Goal: Complete application form

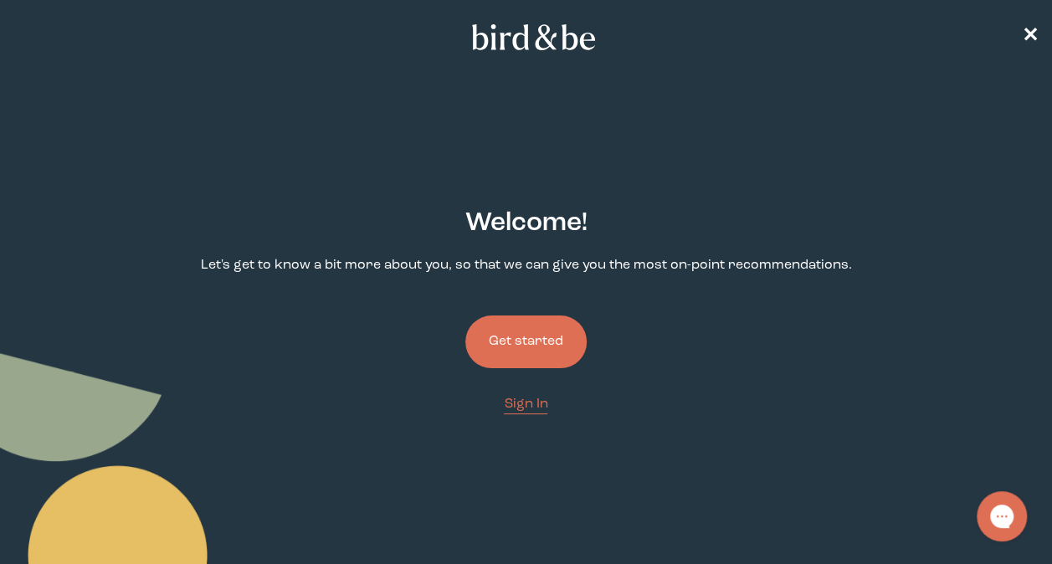
click at [555, 327] on button "Get started" at bounding box center [525, 342] width 121 height 53
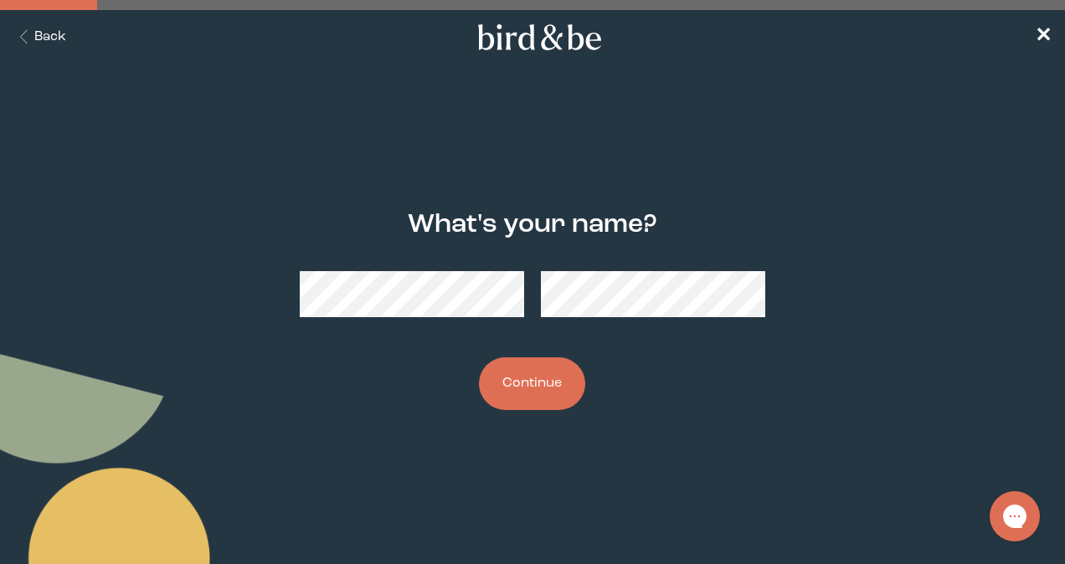
click at [479, 357] on button "Continue" at bounding box center [532, 383] width 106 height 53
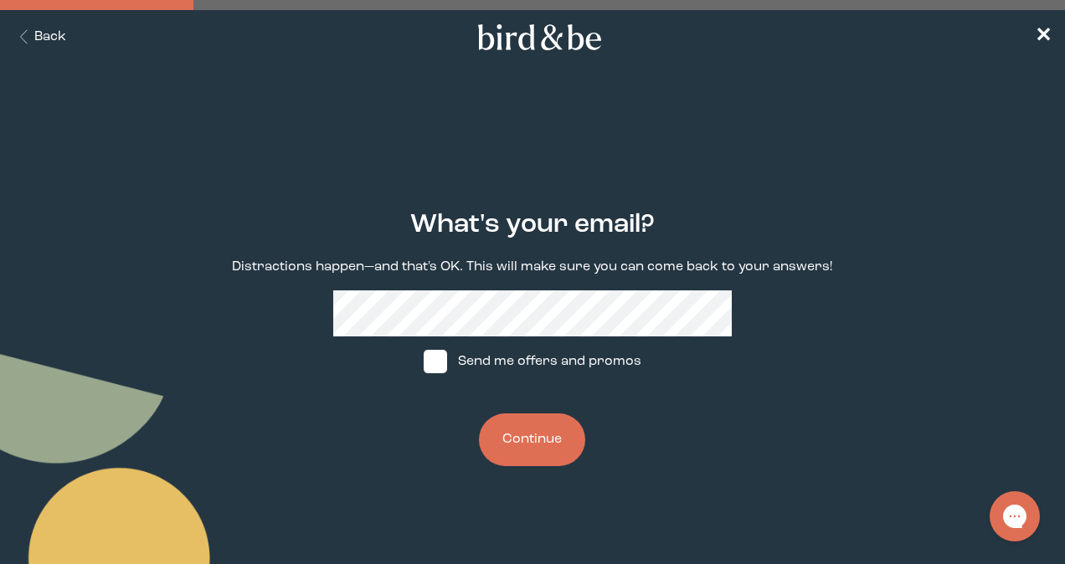
click at [481, 285] on div "What's your email? Distractions happen—and that's OK. This will make sure you c…" at bounding box center [532, 338] width 665 height 310
click at [240, 279] on div "What's your email? Distractions happen—and that's OK. This will make sure you c…" at bounding box center [532, 338] width 665 height 310
click at [542, 450] on button "Continue" at bounding box center [532, 439] width 106 height 53
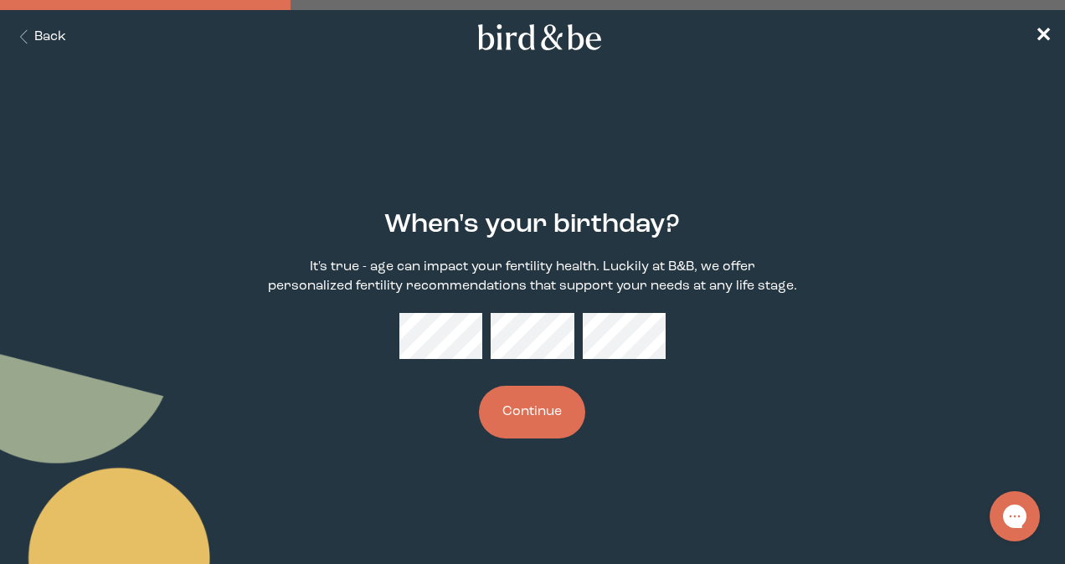
click at [533, 425] on button "Continue" at bounding box center [532, 412] width 106 height 53
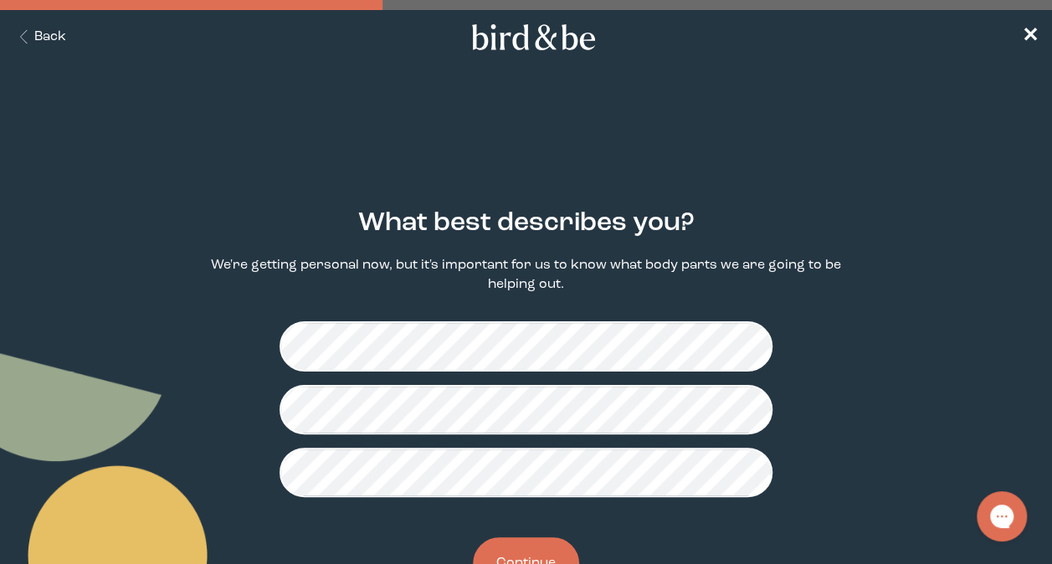
click at [658, 319] on fieldset at bounding box center [526, 409] width 493 height 203
click at [524, 556] on button "Continue" at bounding box center [526, 563] width 106 height 53
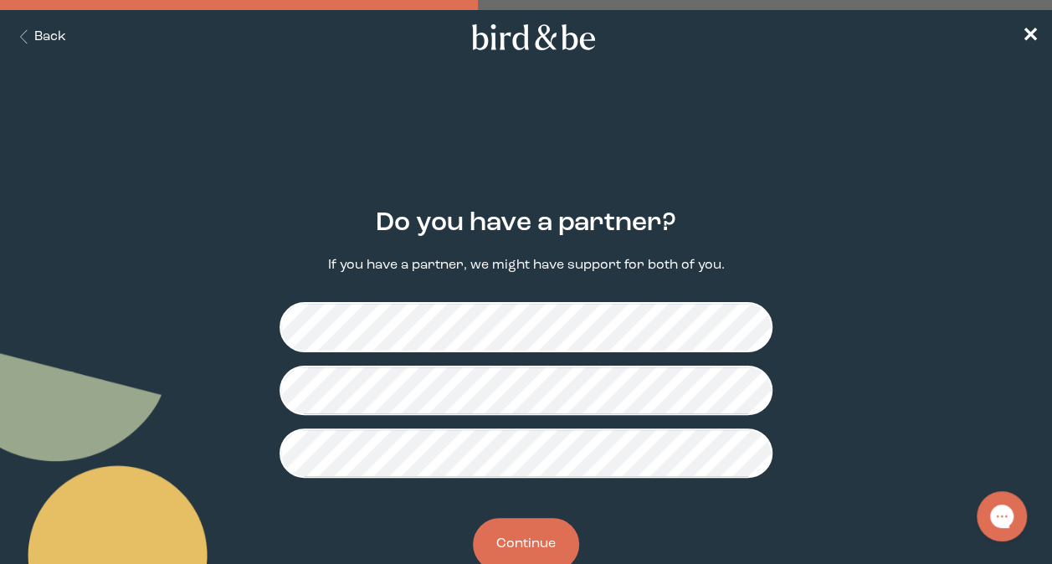
click at [542, 527] on button "Continue" at bounding box center [526, 544] width 106 height 53
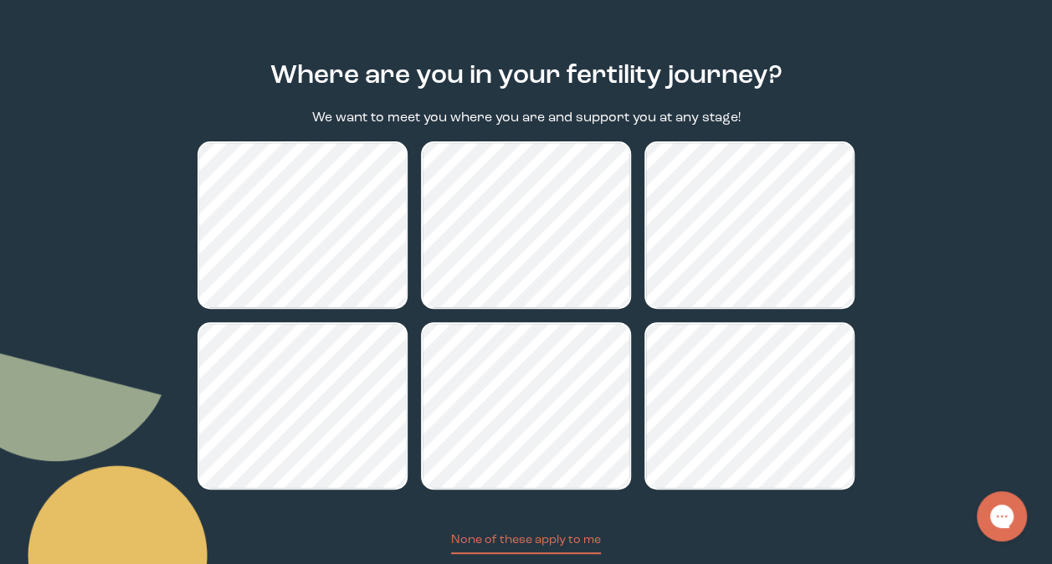
scroll to position [258, 0]
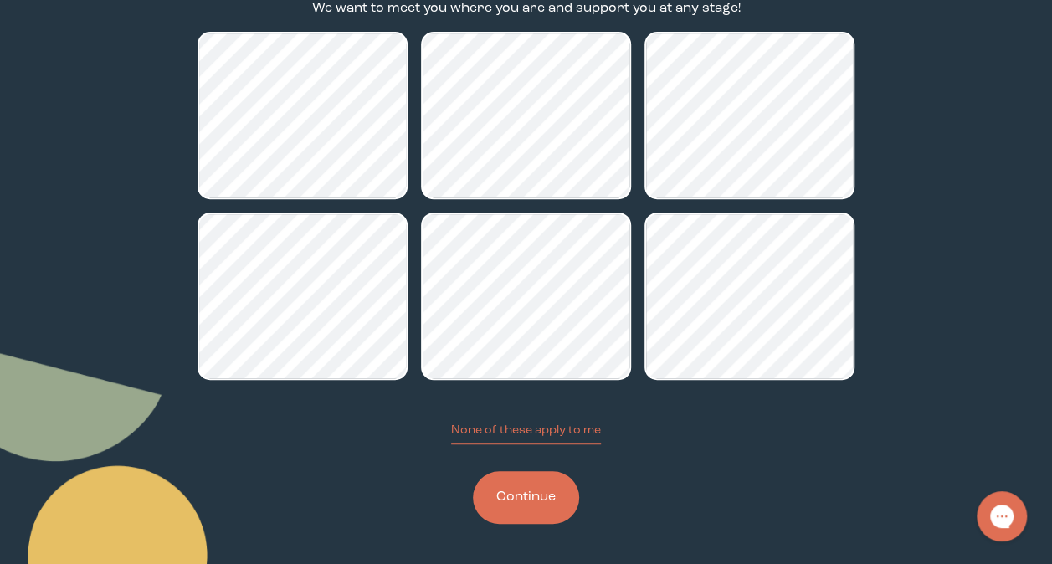
click at [546, 475] on button "Continue" at bounding box center [526, 497] width 106 height 53
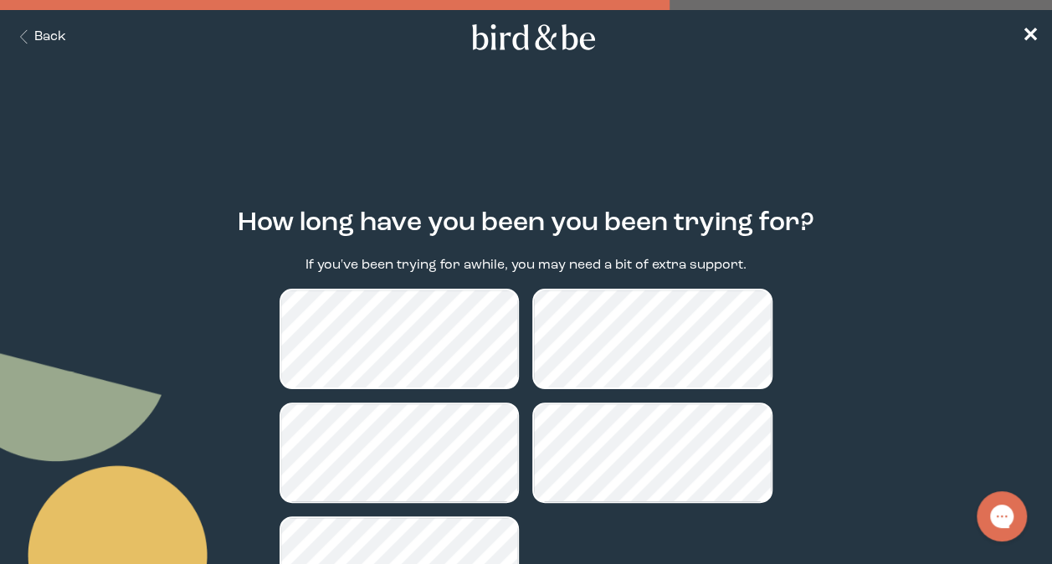
click at [613, 113] on div "plus-circle minus-circle close-circle Bird & Be Logo Bird & Be Logo arrow-left …" at bounding box center [526, 368] width 1052 height 737
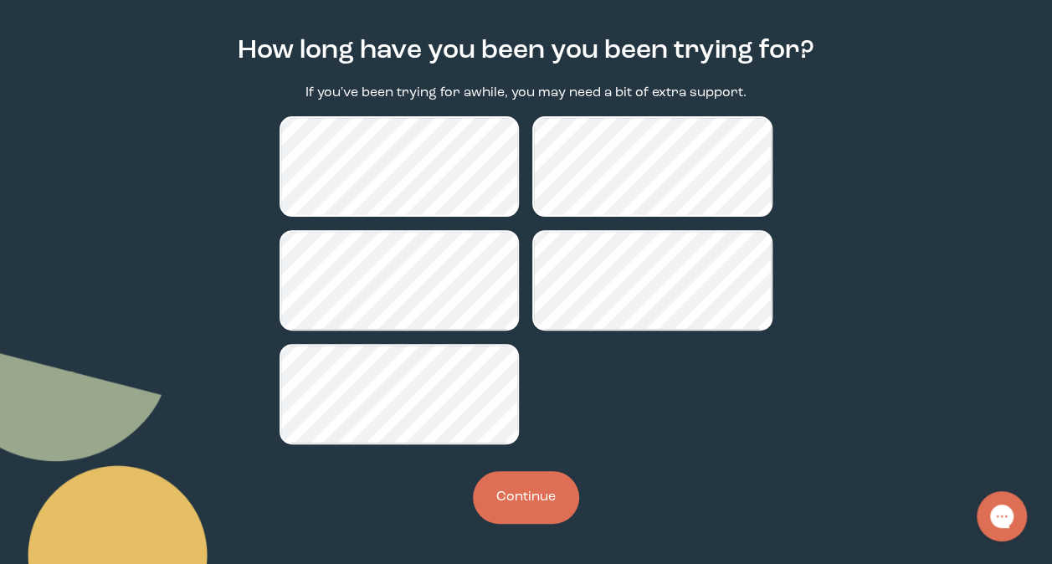
click at [512, 499] on button "Continue" at bounding box center [526, 497] width 106 height 53
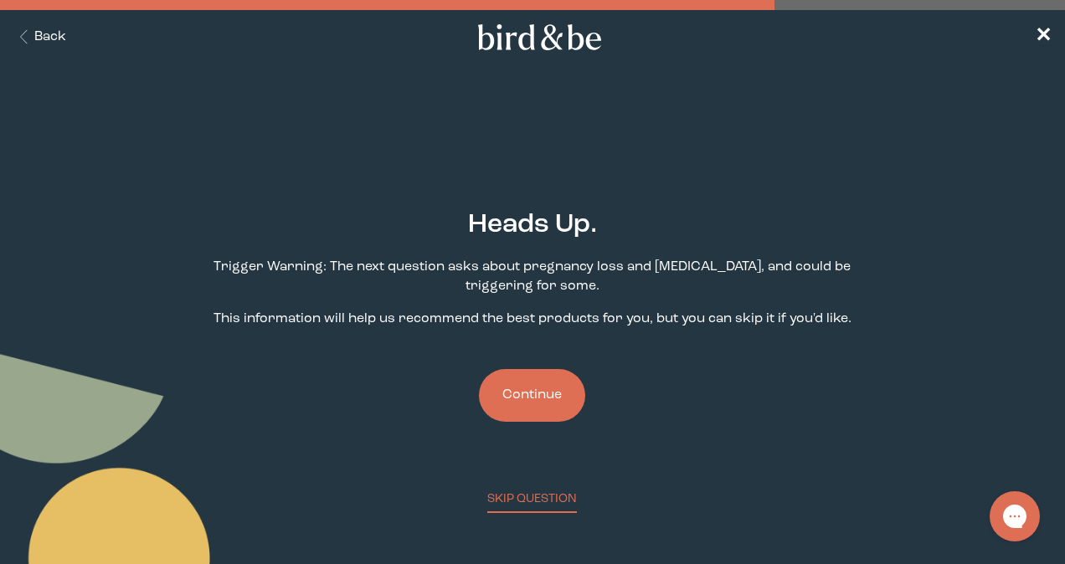
click at [532, 394] on button "Continue" at bounding box center [532, 395] width 106 height 53
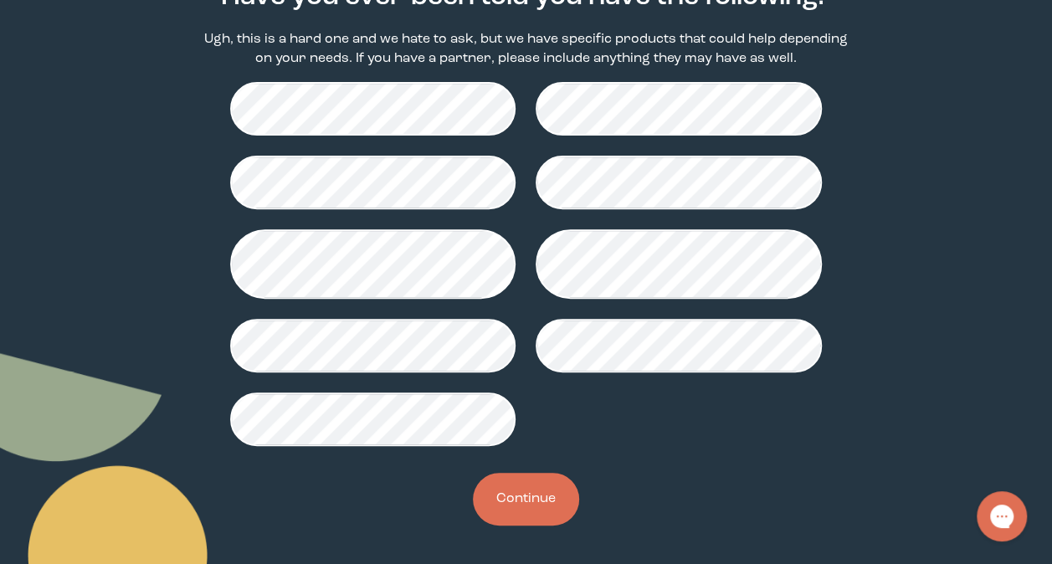
scroll to position [228, 0]
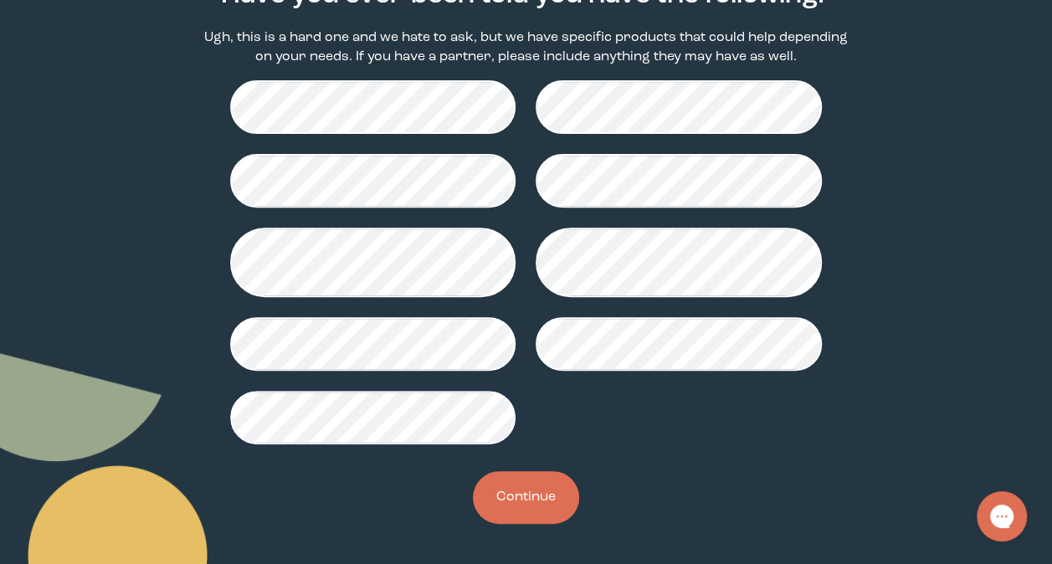
click at [499, 488] on button "Continue" at bounding box center [526, 497] width 106 height 53
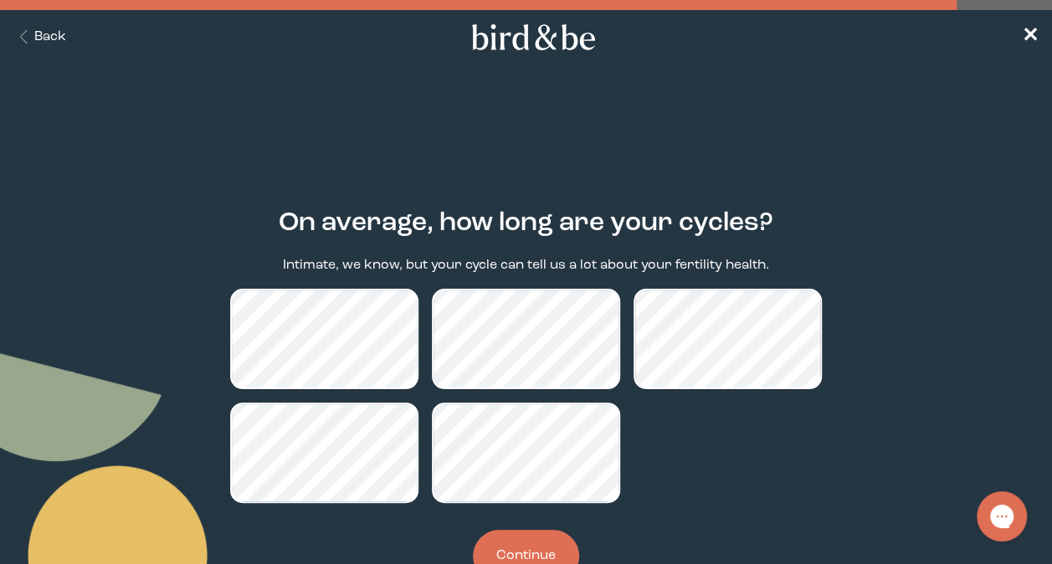
click at [526, 541] on button "Continue" at bounding box center [526, 556] width 106 height 53
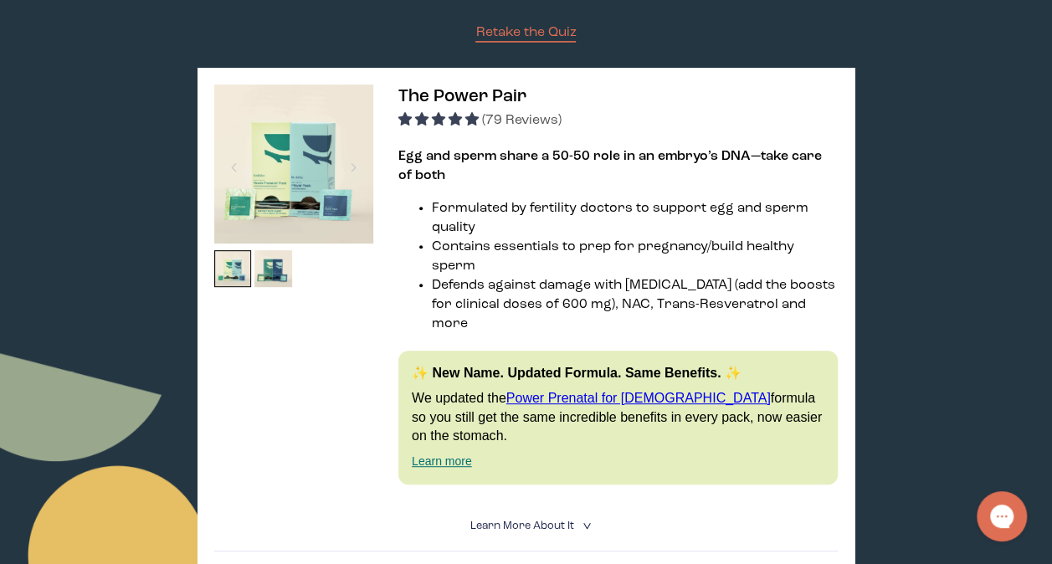
scroll to position [165, 0]
